Goal: Check status: Check status

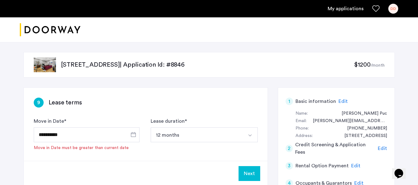
click at [341, 9] on link "My applications" at bounding box center [346, 8] width 36 height 7
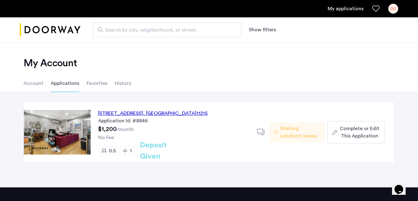
click at [171, 71] on div "My Account Account Applications Favorites History" at bounding box center [209, 67] width 418 height 50
